Goal: Information Seeking & Learning: Learn about a topic

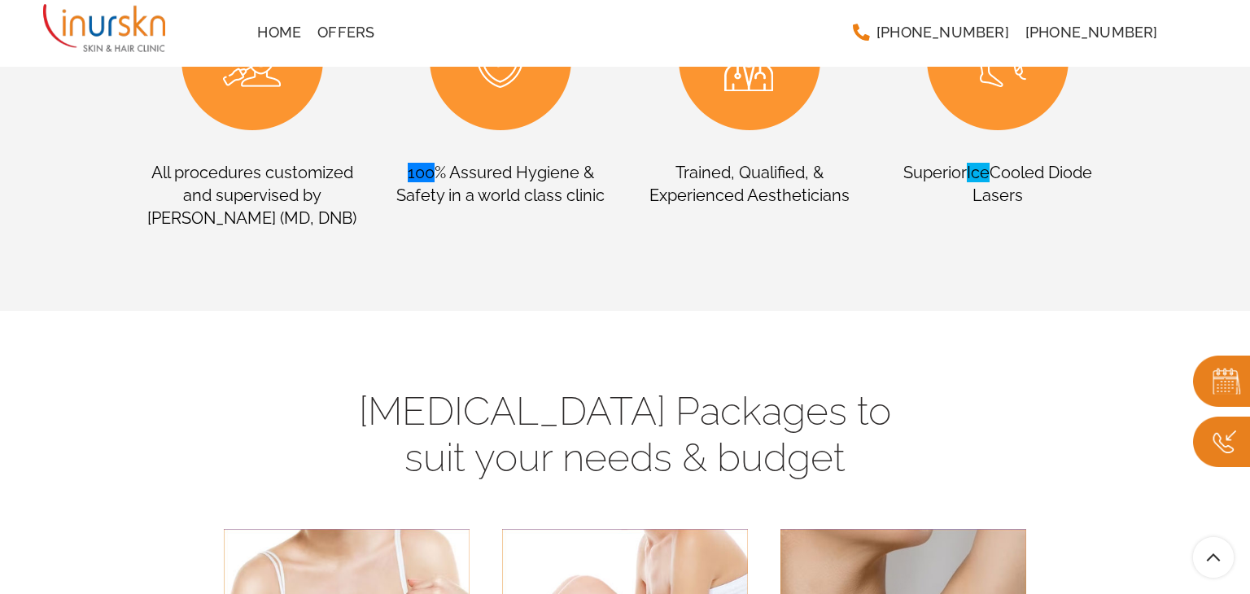
scroll to position [1521, 0]
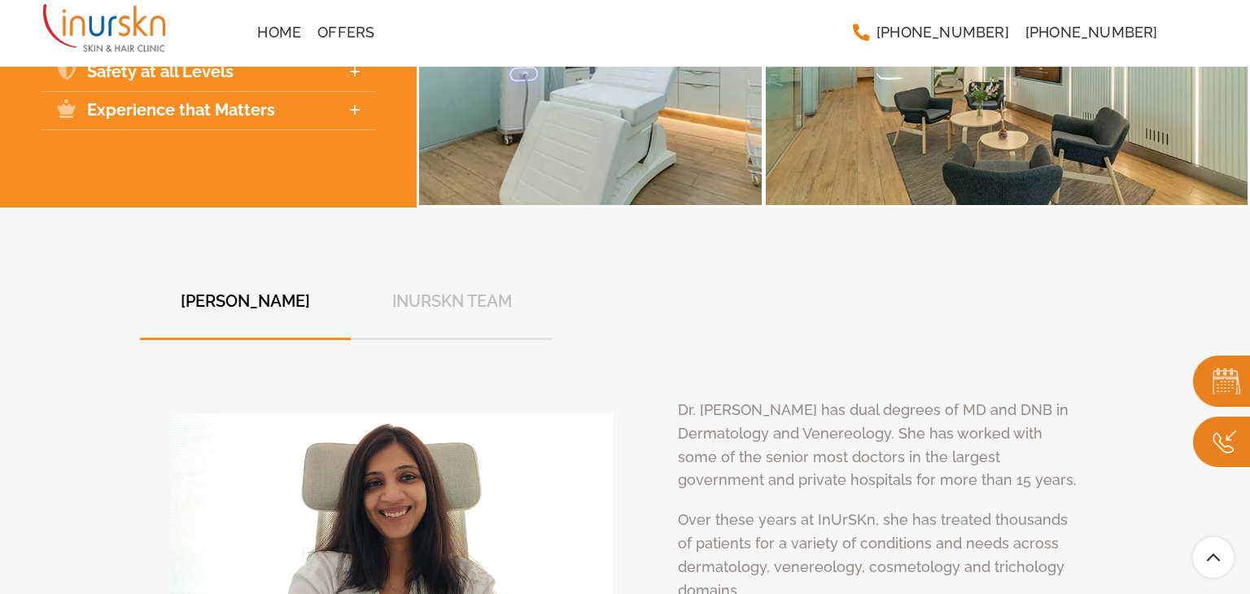
scroll to position [6160, 0]
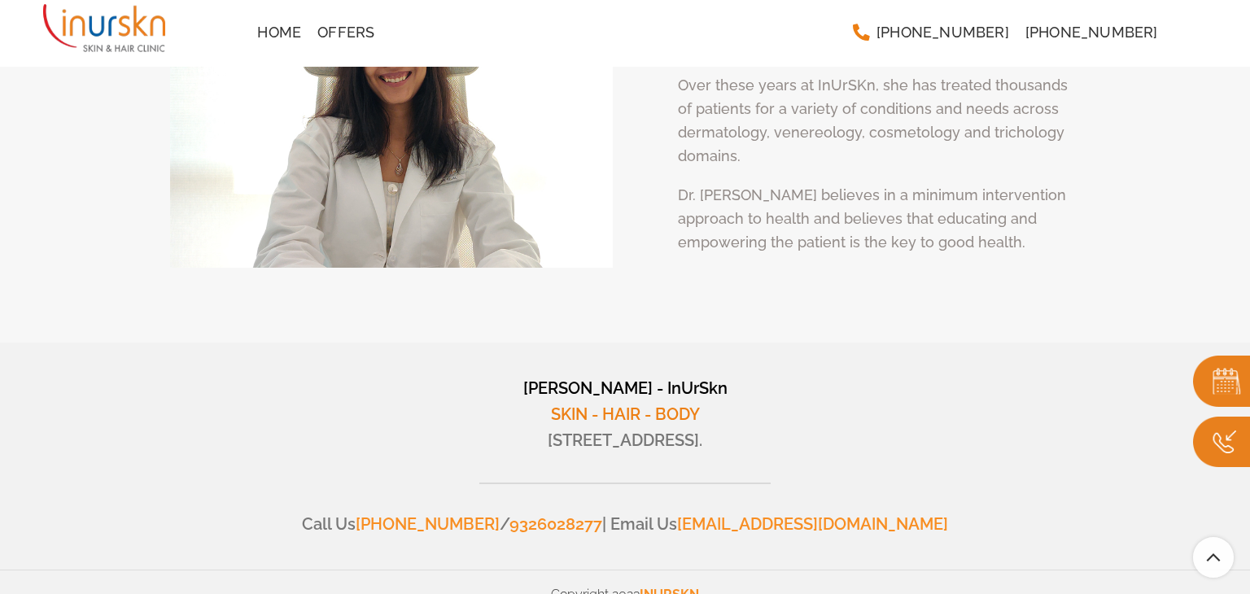
click at [378, 343] on aside "[PERSON_NAME] - InUrSkn SKIN - HAIR - BODY [STREET_ADDRESS]. Call Us [PHONE_NUM…" at bounding box center [625, 456] width 995 height 227
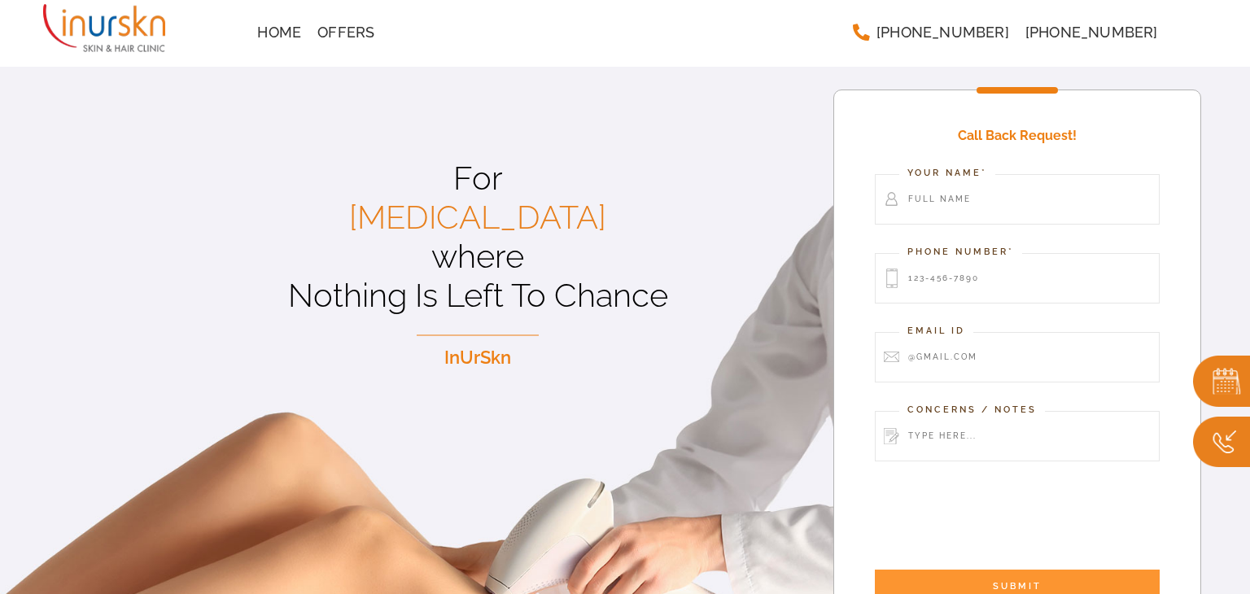
click at [470, 327] on div "For [MEDICAL_DATA] where Nothing Is Left To Chance InUrSkn" at bounding box center [477, 396] width 711 height 474
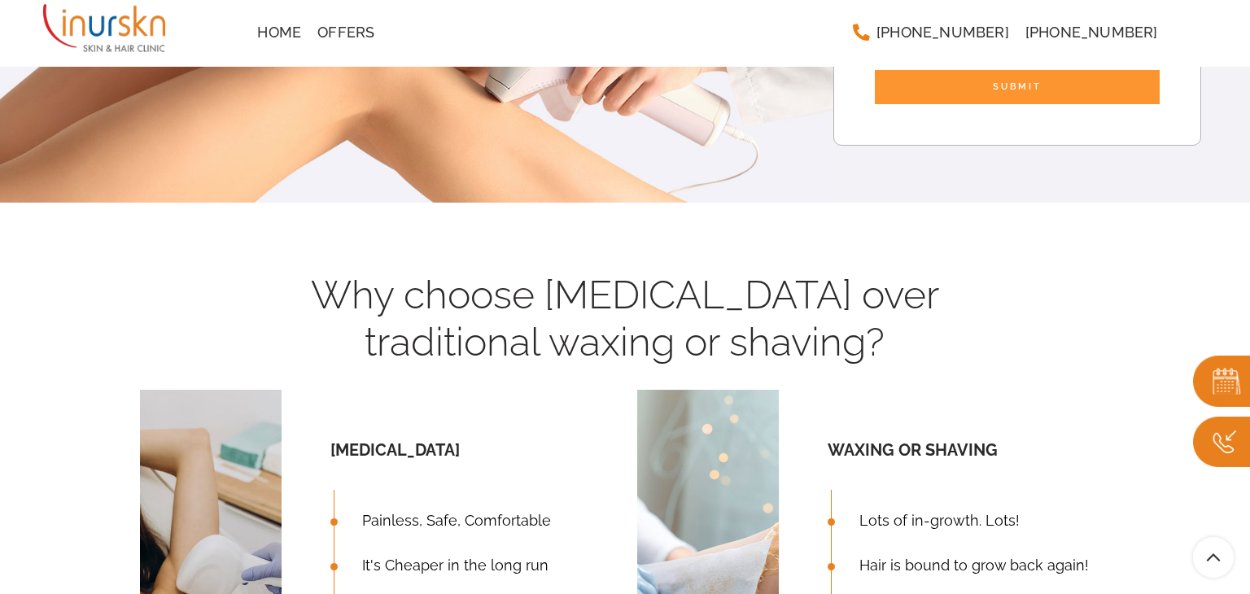
scroll to position [995, 0]
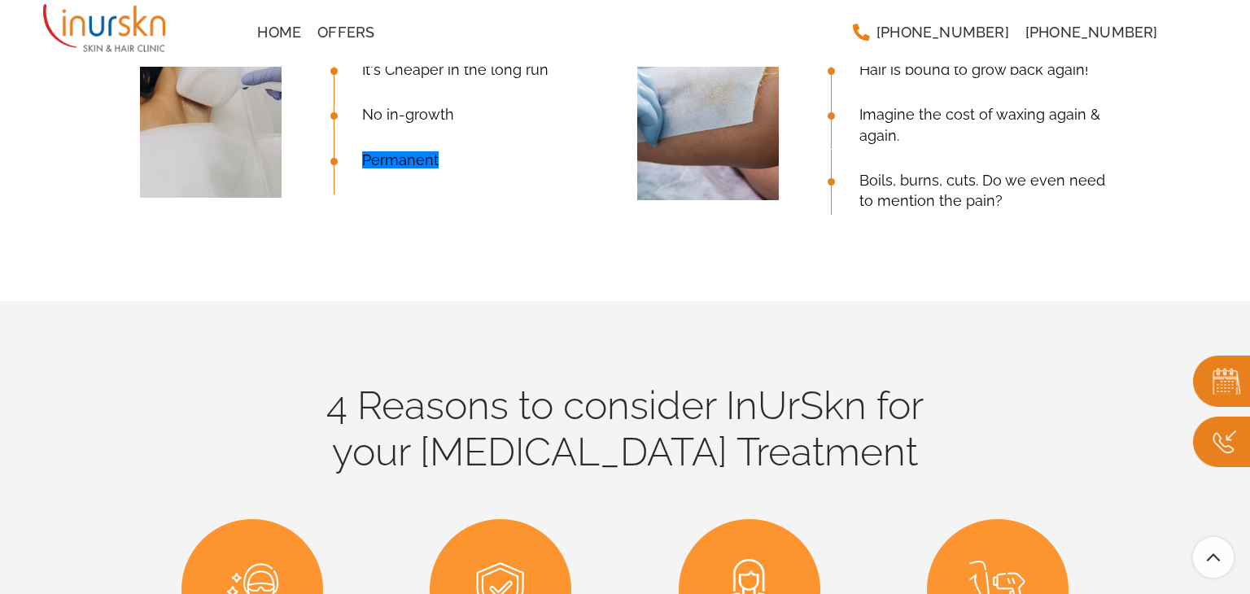
click at [217, 446] on h4 "4 Reasons to consider InUrSkn for your [MEDICAL_DATA] Treatment" at bounding box center [625, 430] width 970 height 94
